Goal: Task Accomplishment & Management: Complete application form

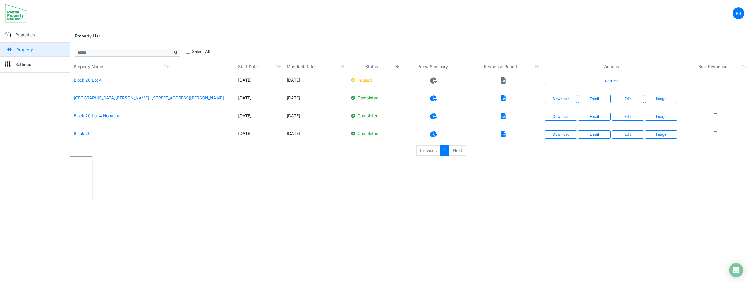
click at [473, 203] on html "RS Change Password Logout roumelle12 roumelle@outlook.com Properties Property L…" at bounding box center [374, 101] width 749 height 203
drag, startPoint x: 473, startPoint y: 209, endPoint x: 460, endPoint y: 156, distance: 54.5
click at [473, 203] on html "RS Change Password Logout roumelle12 roumelle@outlook.com Properties Property L…" at bounding box center [374, 101] width 749 height 203
click at [458, 149] on li "Next" at bounding box center [458, 150] width 17 height 11
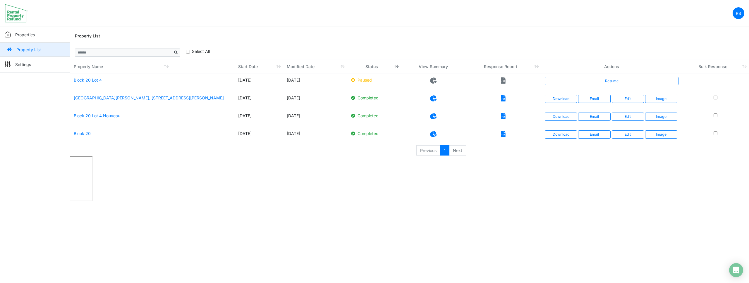
click at [458, 150] on li "Next" at bounding box center [458, 150] width 17 height 11
click at [426, 148] on li "Previous" at bounding box center [428, 150] width 24 height 11
click at [456, 152] on li "Next" at bounding box center [458, 150] width 17 height 11
click at [429, 152] on li "Previous" at bounding box center [428, 150] width 24 height 11
drag, startPoint x: 462, startPoint y: 151, endPoint x: 438, endPoint y: 151, distance: 24.9
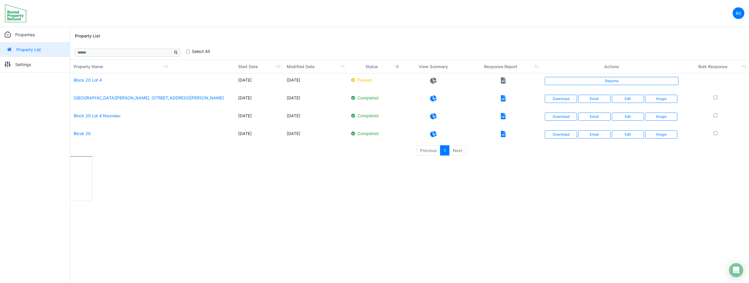
click at [462, 152] on li "Next" at bounding box center [458, 150] width 17 height 11
click at [434, 151] on li "Previous" at bounding box center [428, 150] width 24 height 11
drag, startPoint x: 455, startPoint y: 151, endPoint x: 426, endPoint y: 152, distance: 28.4
click at [454, 151] on li "Next" at bounding box center [458, 150] width 17 height 11
click at [426, 152] on li "Previous" at bounding box center [428, 150] width 24 height 11
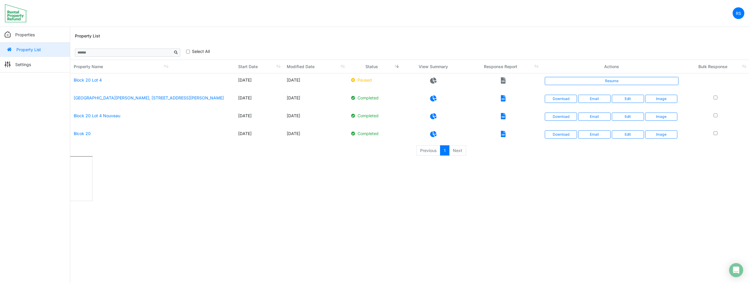
click at [437, 186] on html "RS Change Password Logout roumelle12 roumelle@outlook.com Properties Property L…" at bounding box center [374, 101] width 749 height 203
click at [461, 153] on li "Next" at bounding box center [458, 150] width 17 height 11
drag, startPoint x: 598, startPoint y: 208, endPoint x: 736, endPoint y: 154, distance: 148.3
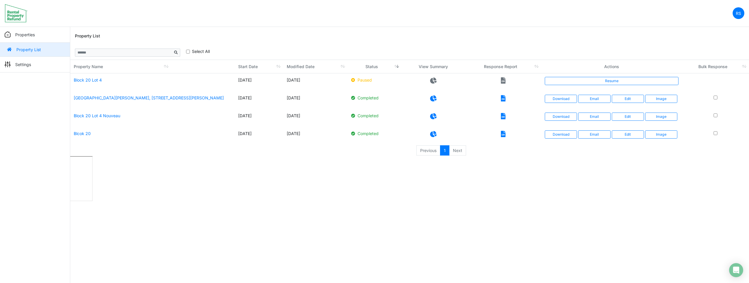
click at [600, 203] on html "RS Change Password Logout roumelle12 roumelle@outlook.com Properties Property L…" at bounding box center [374, 101] width 749 height 203
click at [406, 26] on nav "RS Change Password Logout roumelle12 [EMAIL_ADDRESS][DOMAIN_NAME]" at bounding box center [374, 13] width 749 height 27
drag, startPoint x: 406, startPoint y: 26, endPoint x: 360, endPoint y: 47, distance: 50.8
click at [403, 28] on body "RS Change Password Logout roumelle12 [EMAIL_ADDRESS][DOMAIN_NAME] Properties Pr…" at bounding box center [374, 101] width 749 height 203
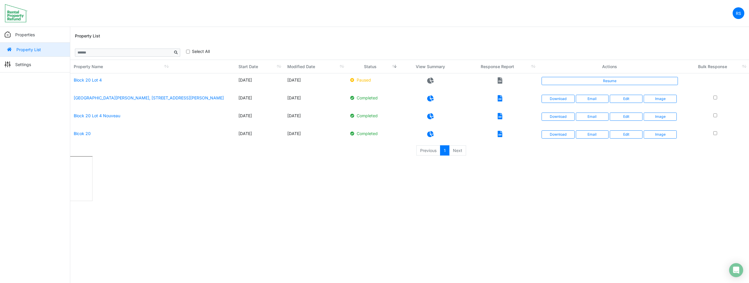
drag, startPoint x: 517, startPoint y: 27, endPoint x: 529, endPoint y: 2, distance: 27.6
click at [517, 27] on div "Property List" at bounding box center [410, 36] width 670 height 19
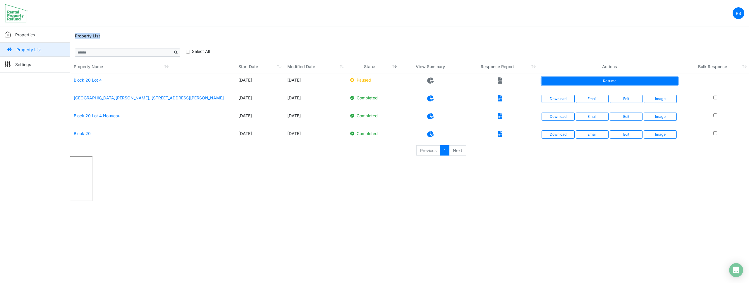
click at [617, 84] on link "Resume" at bounding box center [610, 81] width 136 height 8
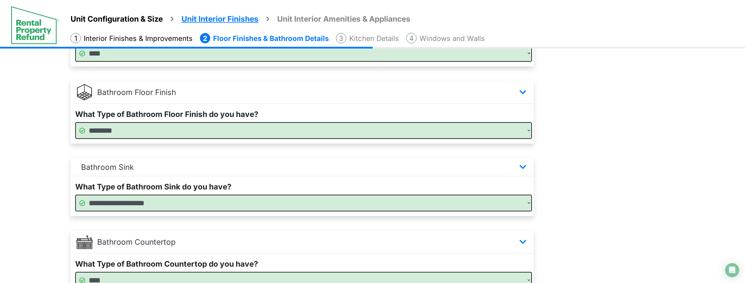
scroll to position [387, 0]
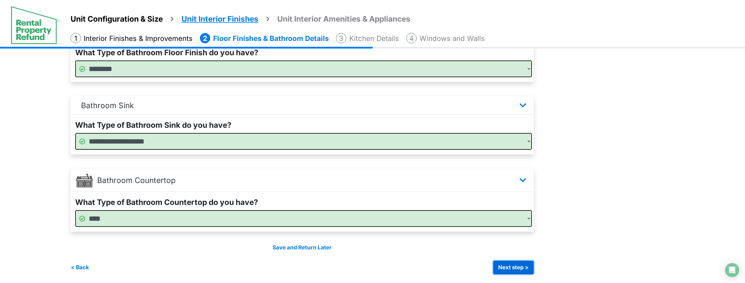
click at [533, 267] on button "Next step >" at bounding box center [513, 267] width 40 height 13
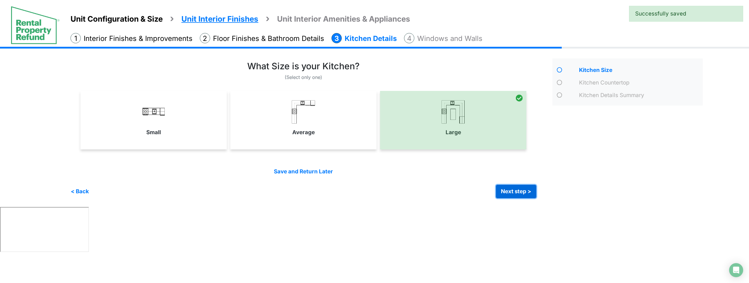
drag, startPoint x: 527, startPoint y: 191, endPoint x: 521, endPoint y: 179, distance: 13.8
click at [526, 190] on button "Next step >" at bounding box center [516, 191] width 40 height 13
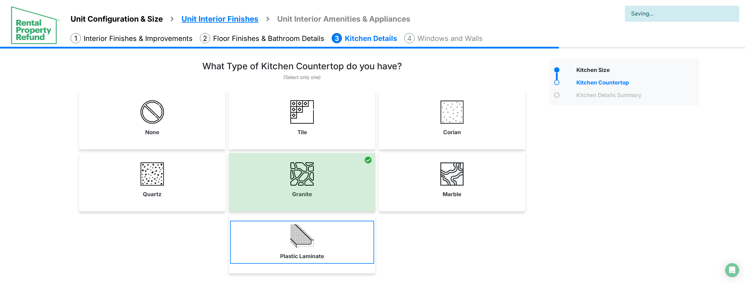
scroll to position [48, 0]
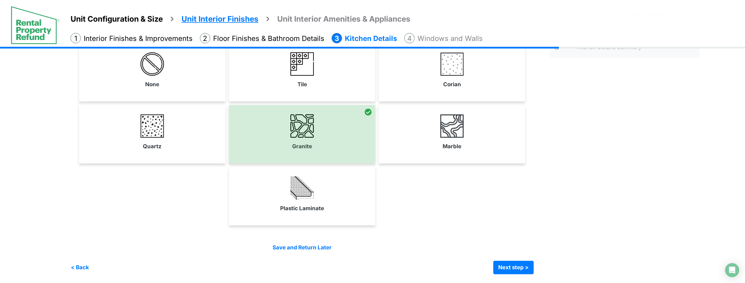
click at [314, 252] on div "Save and Return Later < Back Next step > Save and submit" at bounding box center [302, 259] width 463 height 30
click at [318, 248] on link "Save and Return Later" at bounding box center [301, 247] width 59 height 7
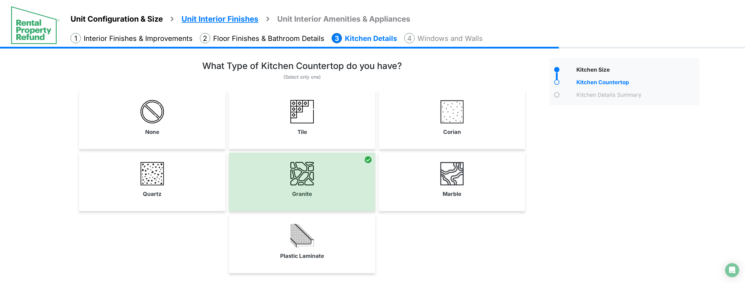
scroll to position [48, 0]
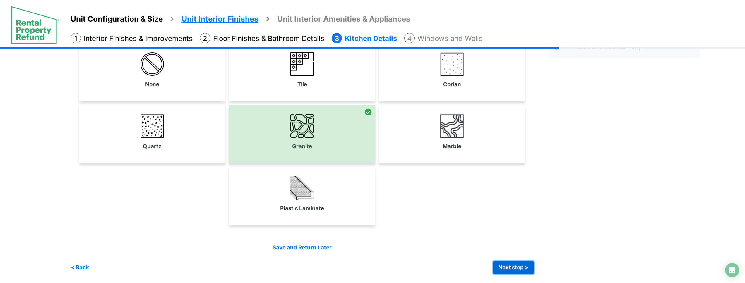
click at [521, 267] on button "Next step >" at bounding box center [513, 267] width 40 height 13
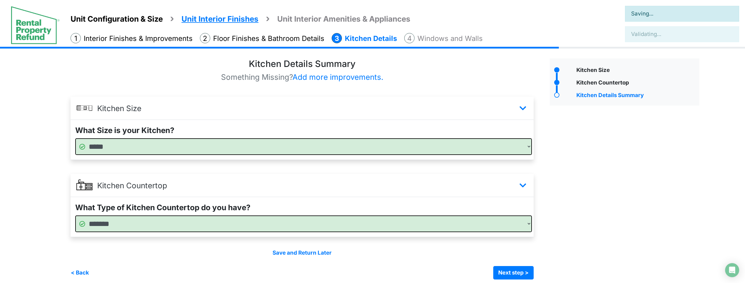
scroll to position [5, 0]
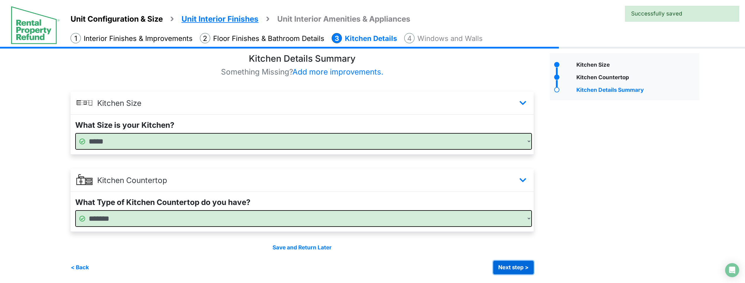
click at [521, 266] on button "Next step >" at bounding box center [513, 267] width 40 height 13
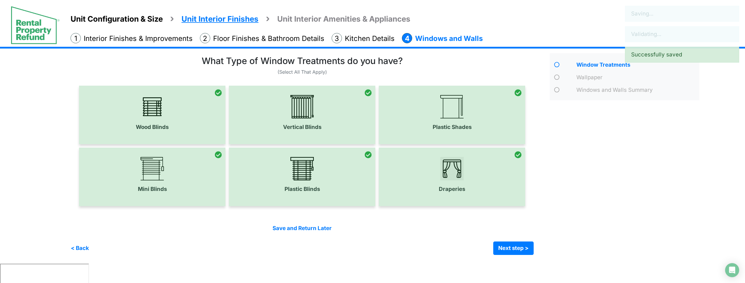
scroll to position [0, 0]
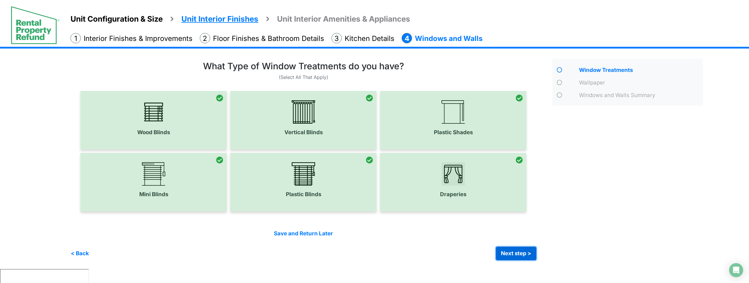
click at [516, 251] on button "Next step >" at bounding box center [516, 253] width 40 height 13
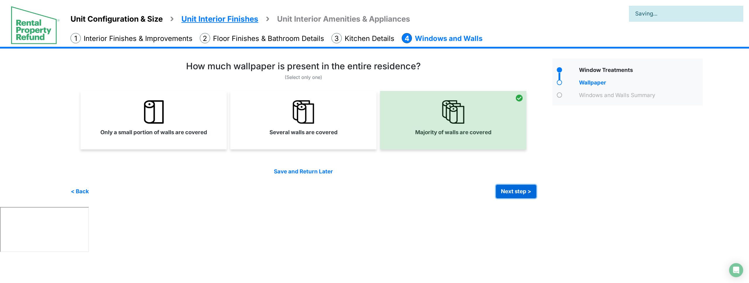
click at [521, 190] on button "Next step >" at bounding box center [516, 191] width 40 height 13
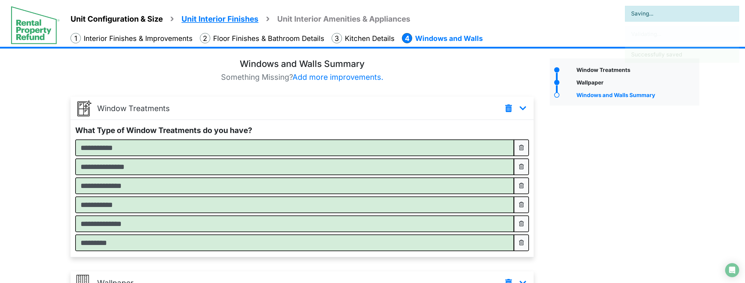
scroll to position [103, 0]
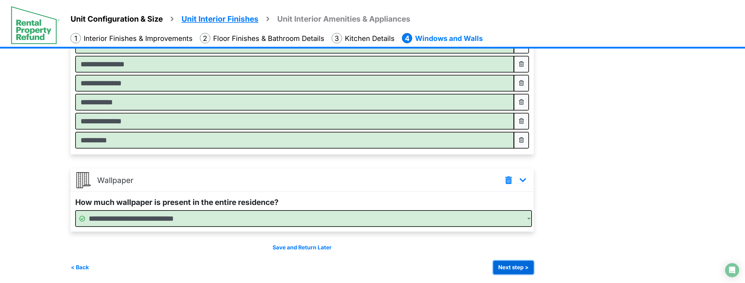
click at [513, 265] on button "Next step >" at bounding box center [513, 267] width 40 height 13
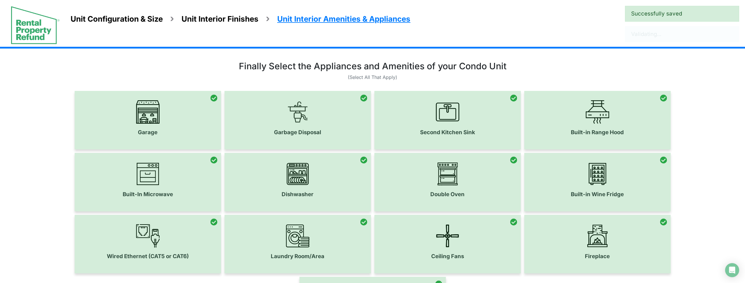
scroll to position [110, 0]
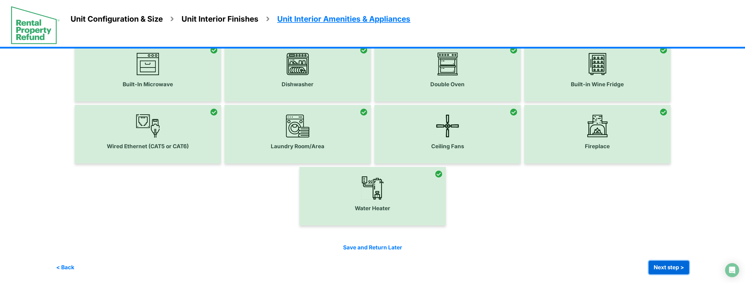
click at [668, 269] on button "Next step >" at bounding box center [669, 267] width 40 height 13
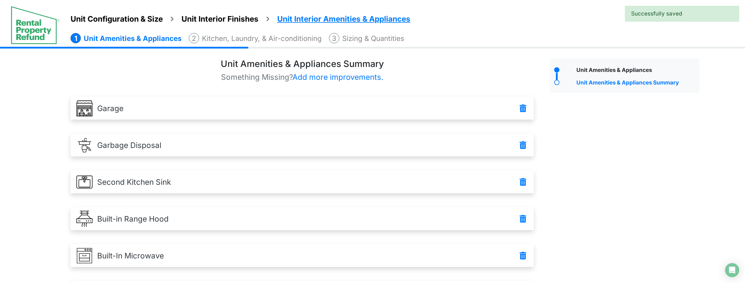
scroll to position [330, 0]
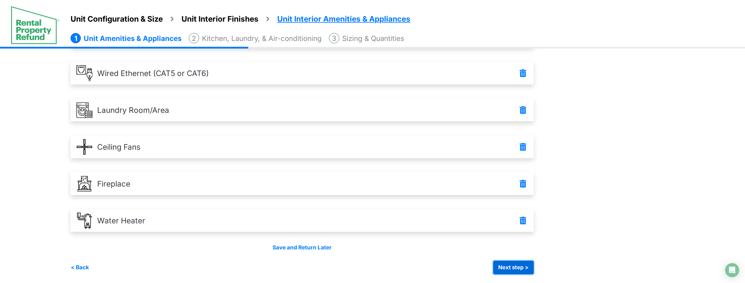
click at [514, 268] on button "Next step >" at bounding box center [513, 267] width 40 height 13
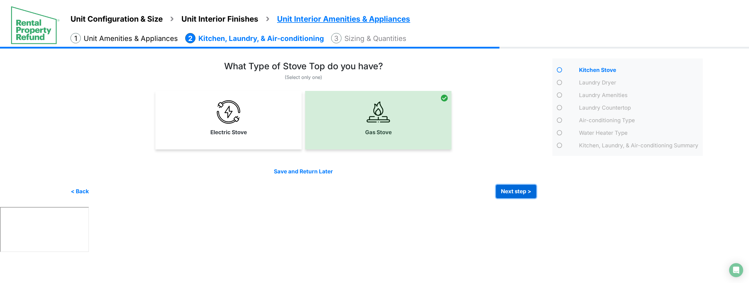
click at [530, 192] on button "Next step >" at bounding box center [516, 191] width 40 height 13
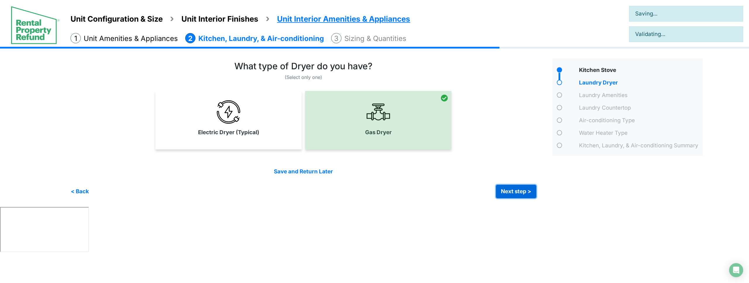
click at [524, 192] on button "Next step >" at bounding box center [516, 191] width 40 height 13
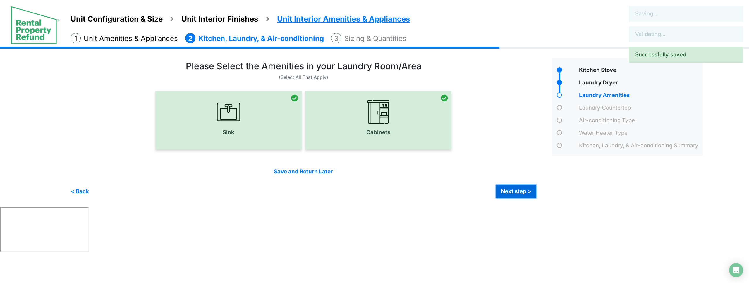
click at [524, 193] on button "Next step >" at bounding box center [516, 191] width 40 height 13
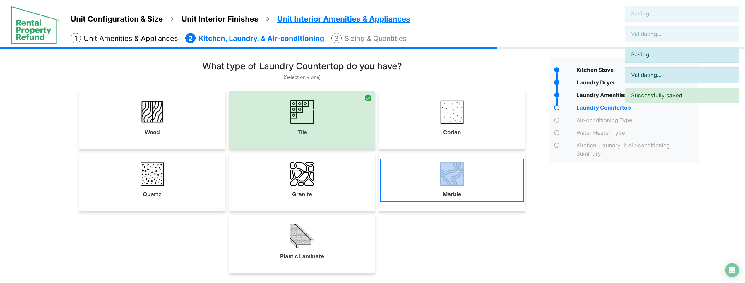
click at [524, 193] on link "Marble" at bounding box center [452, 180] width 144 height 43
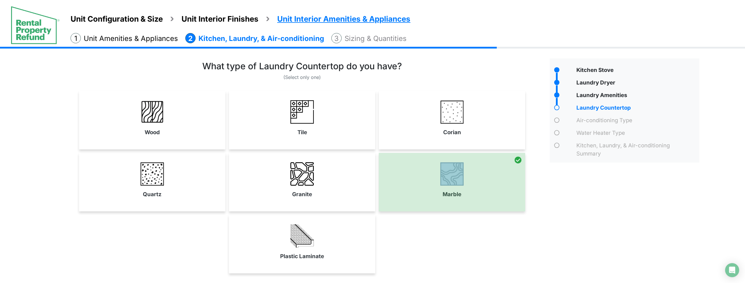
scroll to position [48, 0]
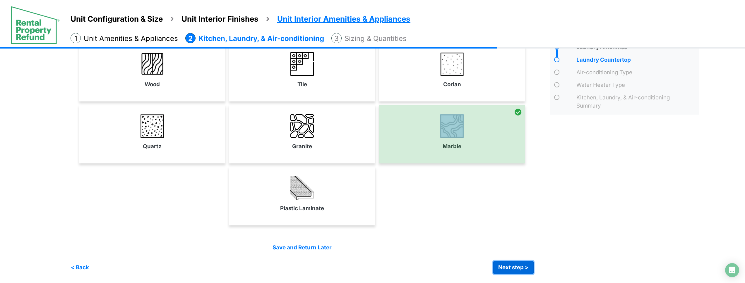
click at [534, 268] on button "Next step >" at bounding box center [513, 267] width 40 height 13
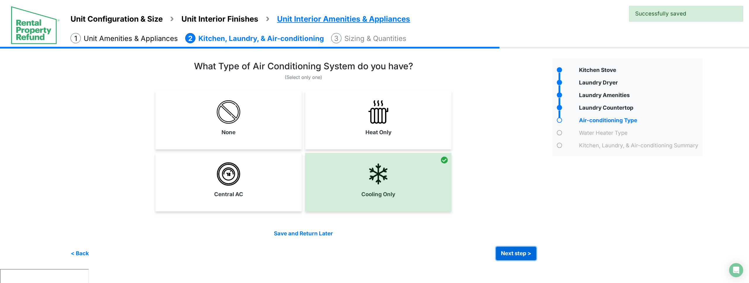
drag, startPoint x: 520, startPoint y: 254, endPoint x: 516, endPoint y: 253, distance: 4.2
click at [520, 254] on button "Next step >" at bounding box center [516, 253] width 40 height 13
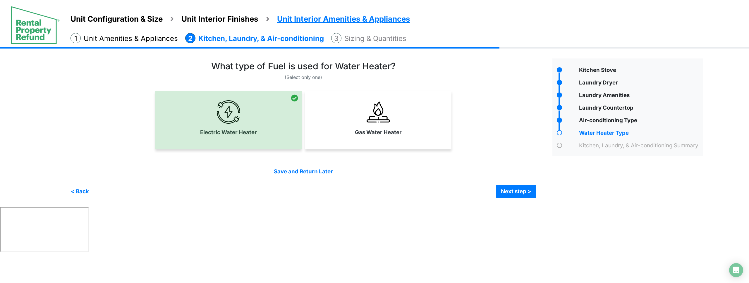
click at [597, 146] on div "Kitchen, Laundry, & Air-conditioning Summary" at bounding box center [640, 147] width 125 height 10
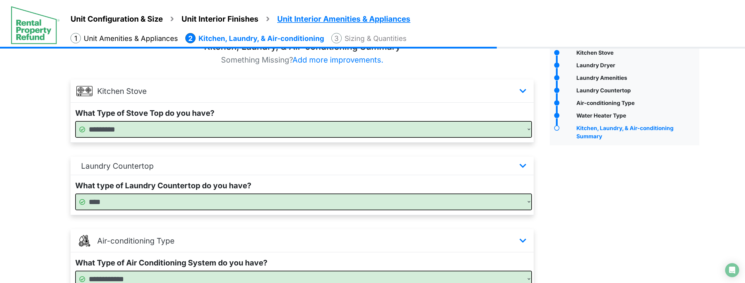
scroll to position [294, 0]
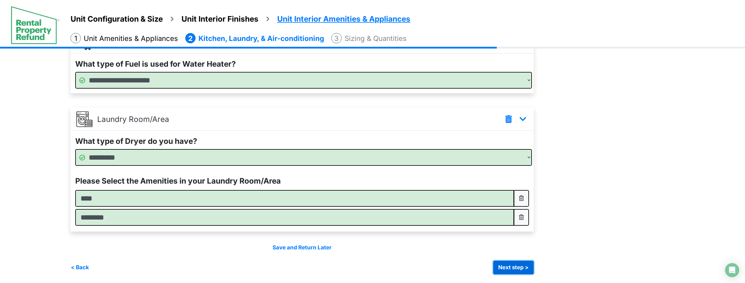
click at [527, 267] on button "Next step >" at bounding box center [513, 267] width 40 height 13
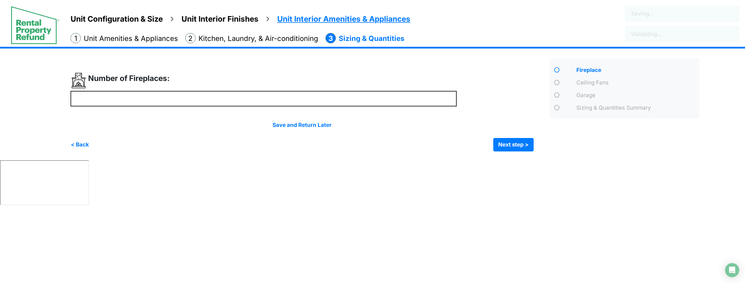
scroll to position [0, 0]
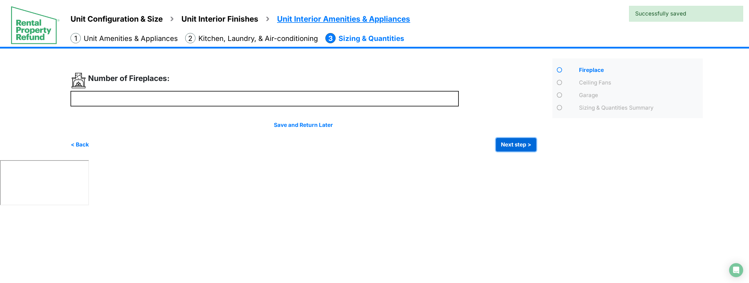
click at [517, 147] on button "Next step >" at bounding box center [516, 144] width 40 height 13
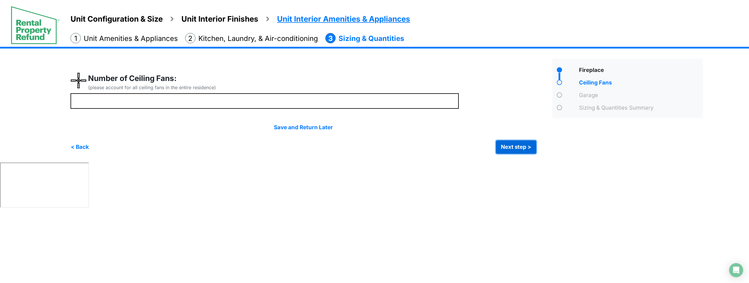
click at [517, 146] on button "Next step >" at bounding box center [516, 146] width 40 height 13
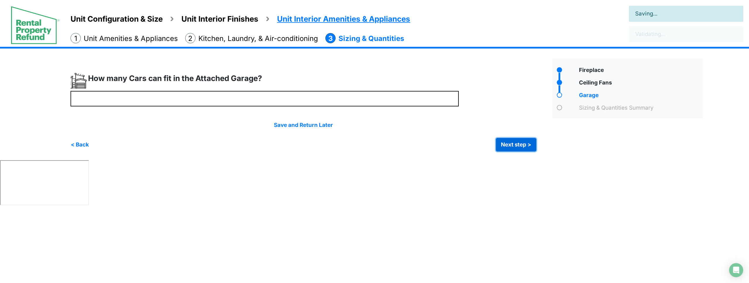
click at [517, 146] on button "Next step >" at bounding box center [516, 144] width 40 height 13
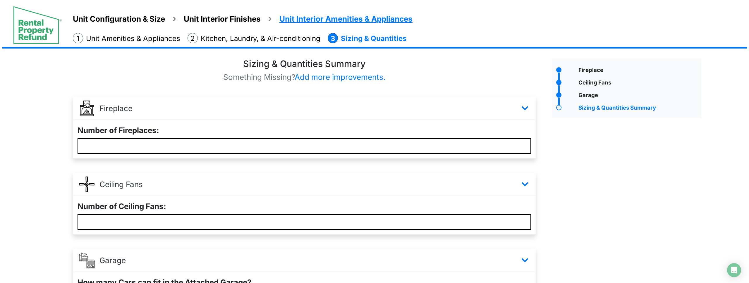
scroll to position [79, 0]
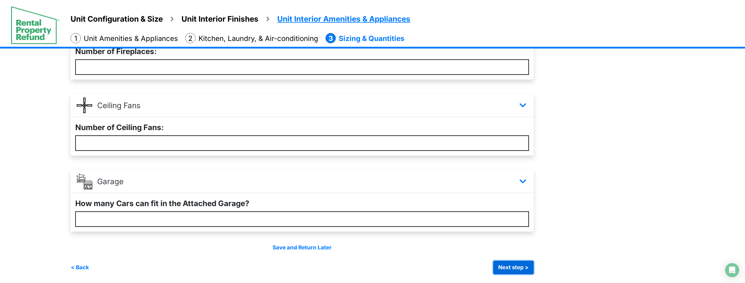
click at [523, 270] on button "Next step >" at bounding box center [513, 267] width 40 height 13
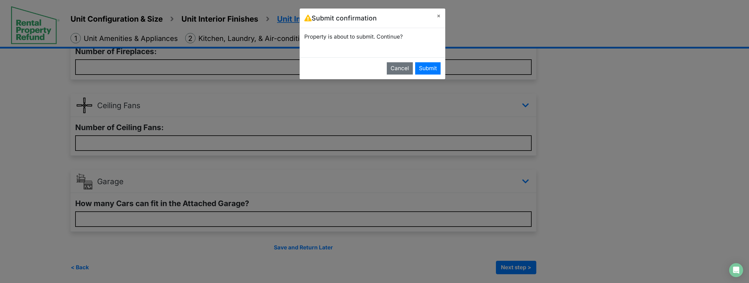
click at [395, 26] on div "Submit confirmation ×" at bounding box center [373, 18] width 146 height 20
click at [396, 26] on div "Submit confirmation ×" at bounding box center [373, 18] width 146 height 20
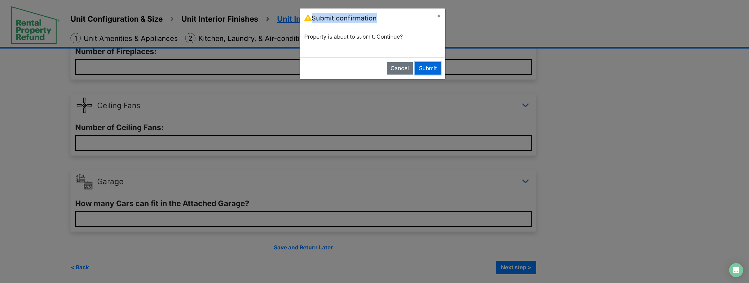
click at [430, 72] on button "Submit" at bounding box center [427, 68] width 25 height 12
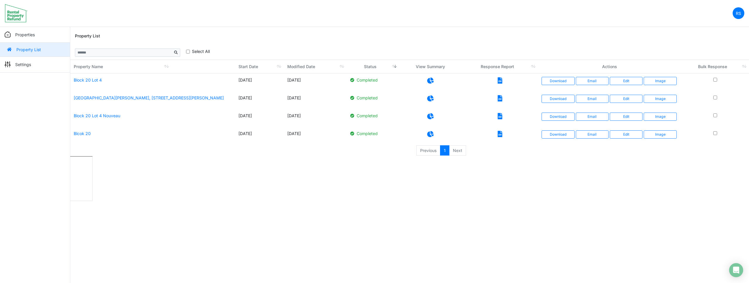
click at [333, 40] on div "Property List" at bounding box center [410, 36] width 670 height 19
click at [123, 163] on html "RS Change Password Logout roumelle12 roumelle@outlook.com Properties Property L…" at bounding box center [374, 101] width 749 height 203
drag, startPoint x: 123, startPoint y: 163, endPoint x: 423, endPoint y: 161, distance: 299.7
click at [142, 161] on html "RS Change Password Logout roumelle12 roumelle@outlook.com Properties Property L…" at bounding box center [374, 101] width 749 height 203
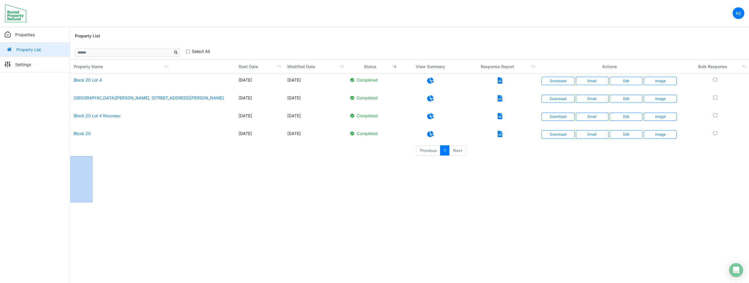
drag, startPoint x: 461, startPoint y: 149, endPoint x: 451, endPoint y: 150, distance: 9.7
click at [459, 150] on li "Next" at bounding box center [458, 150] width 17 height 11
click at [435, 152] on li "Previous" at bounding box center [428, 150] width 24 height 11
click at [432, 81] on icon at bounding box center [430, 81] width 6 height 6
click at [433, 100] on icon at bounding box center [433, 98] width 6 height 6
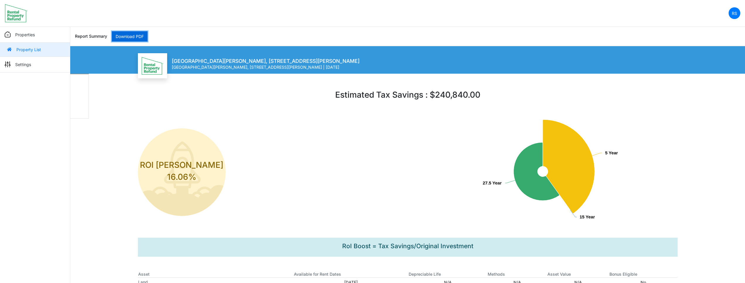
click at [132, 35] on link "Download PDF" at bounding box center [130, 36] width 36 height 10
